Goal: Task Accomplishment & Management: Manage account settings

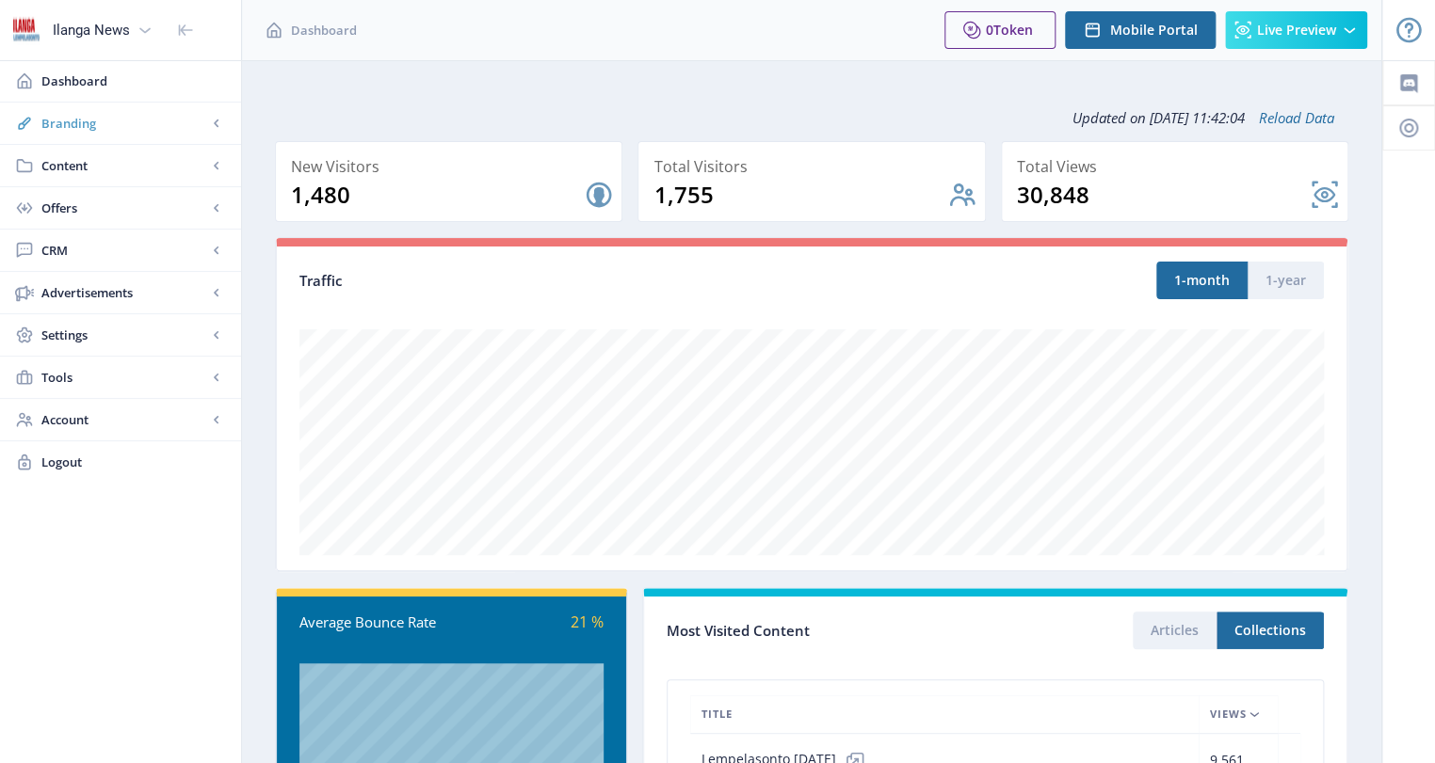
click at [83, 120] on span "Branding" at bounding box center [124, 123] width 166 height 19
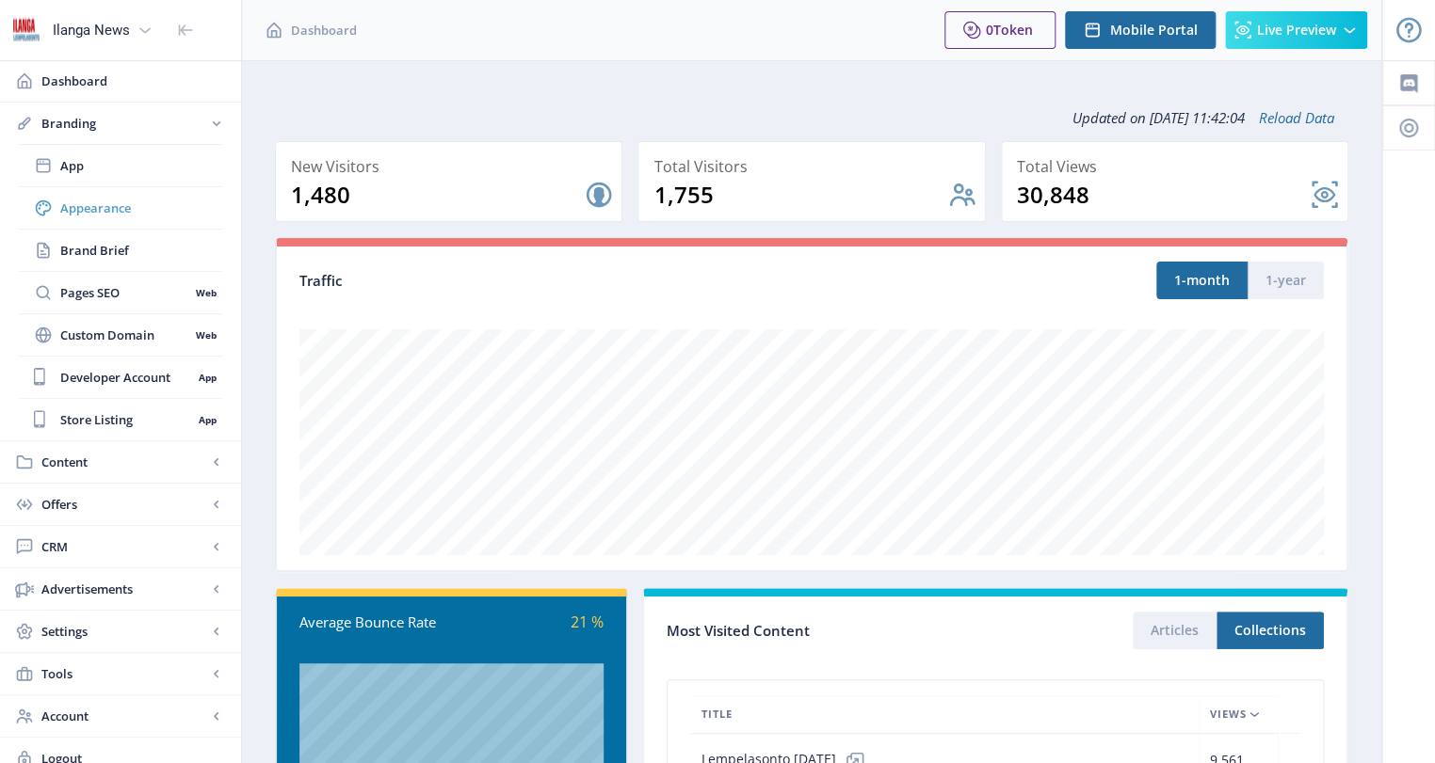
click at [83, 202] on span "Appearance" at bounding box center [141, 208] width 162 height 19
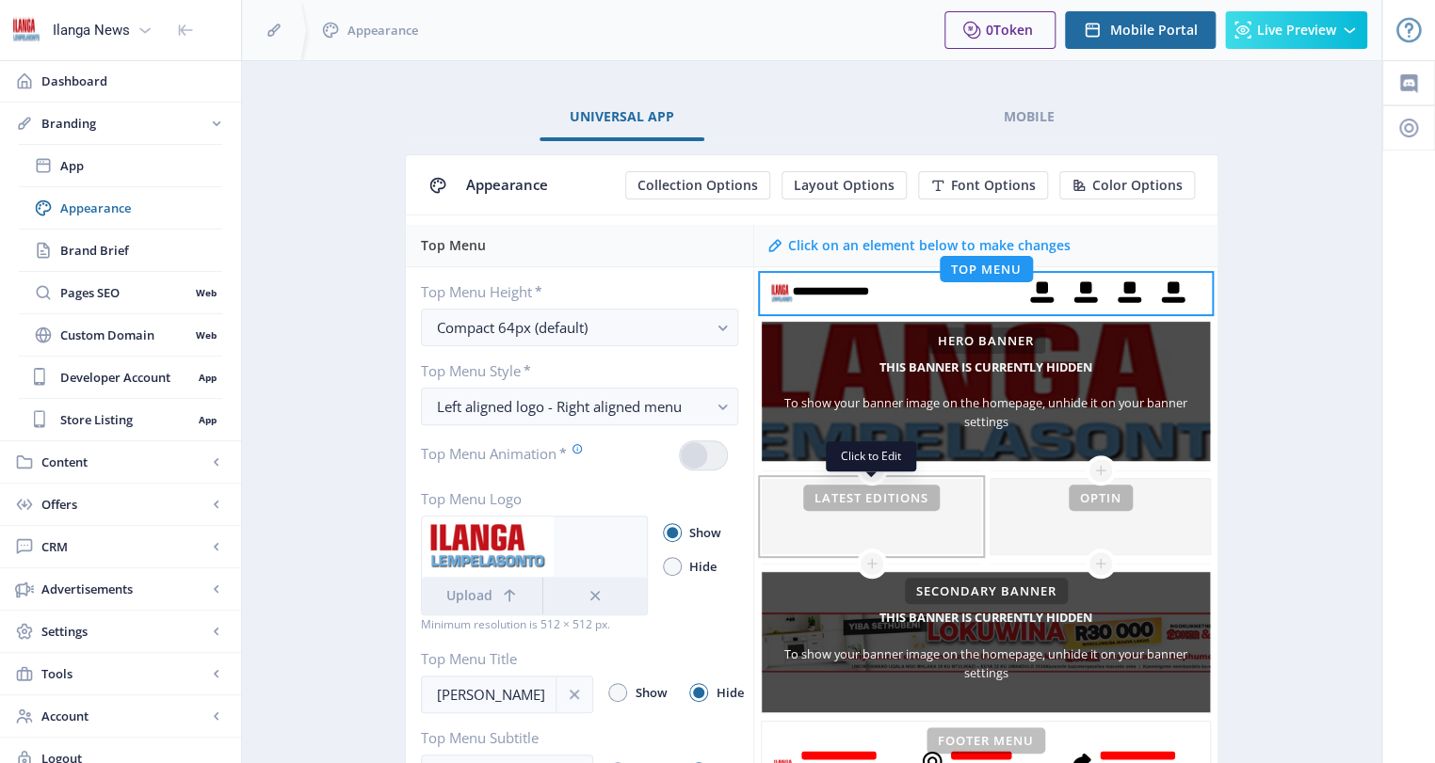
click at [836, 501] on div at bounding box center [871, 516] width 219 height 75
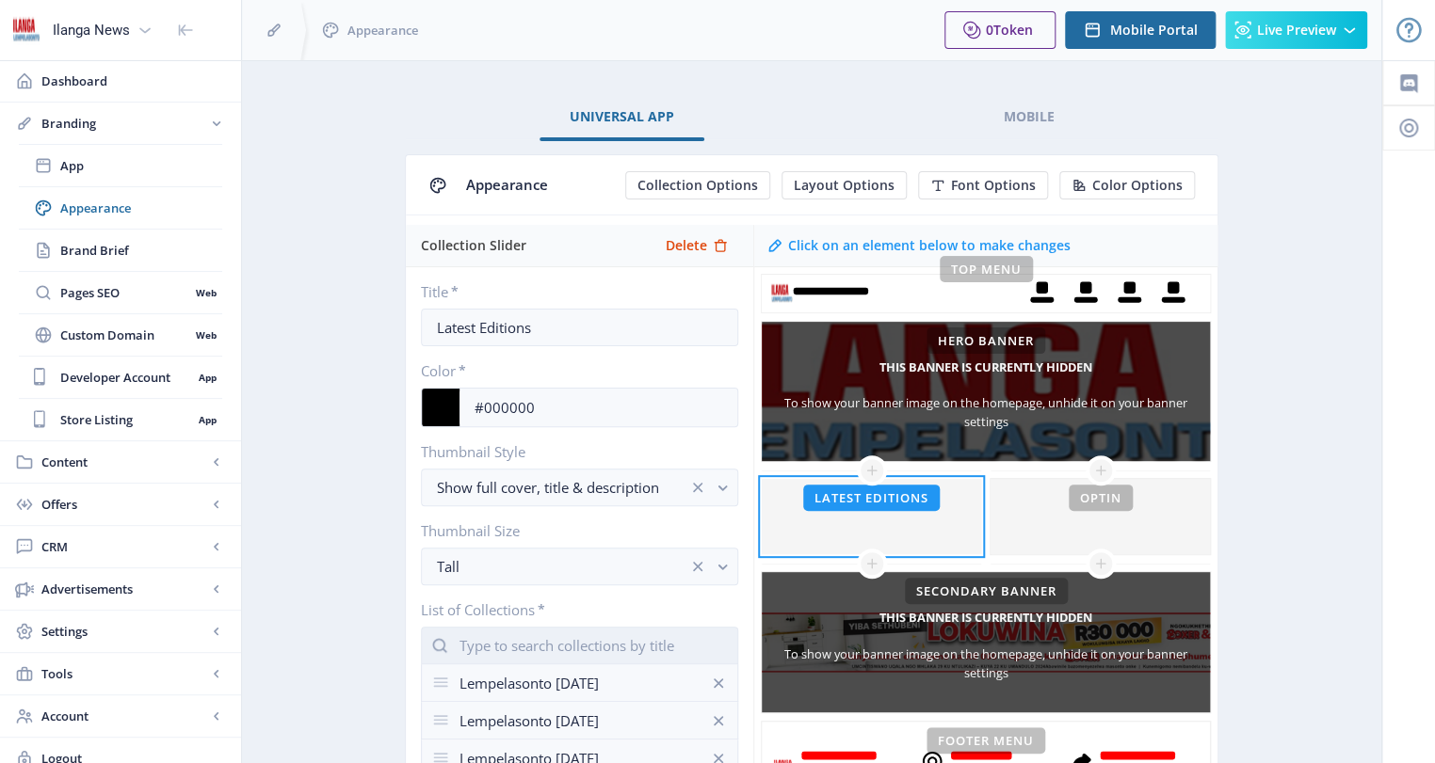
click at [512, 652] on input "text" at bounding box center [579, 646] width 317 height 38
